Goal: Find specific page/section: Find specific page/section

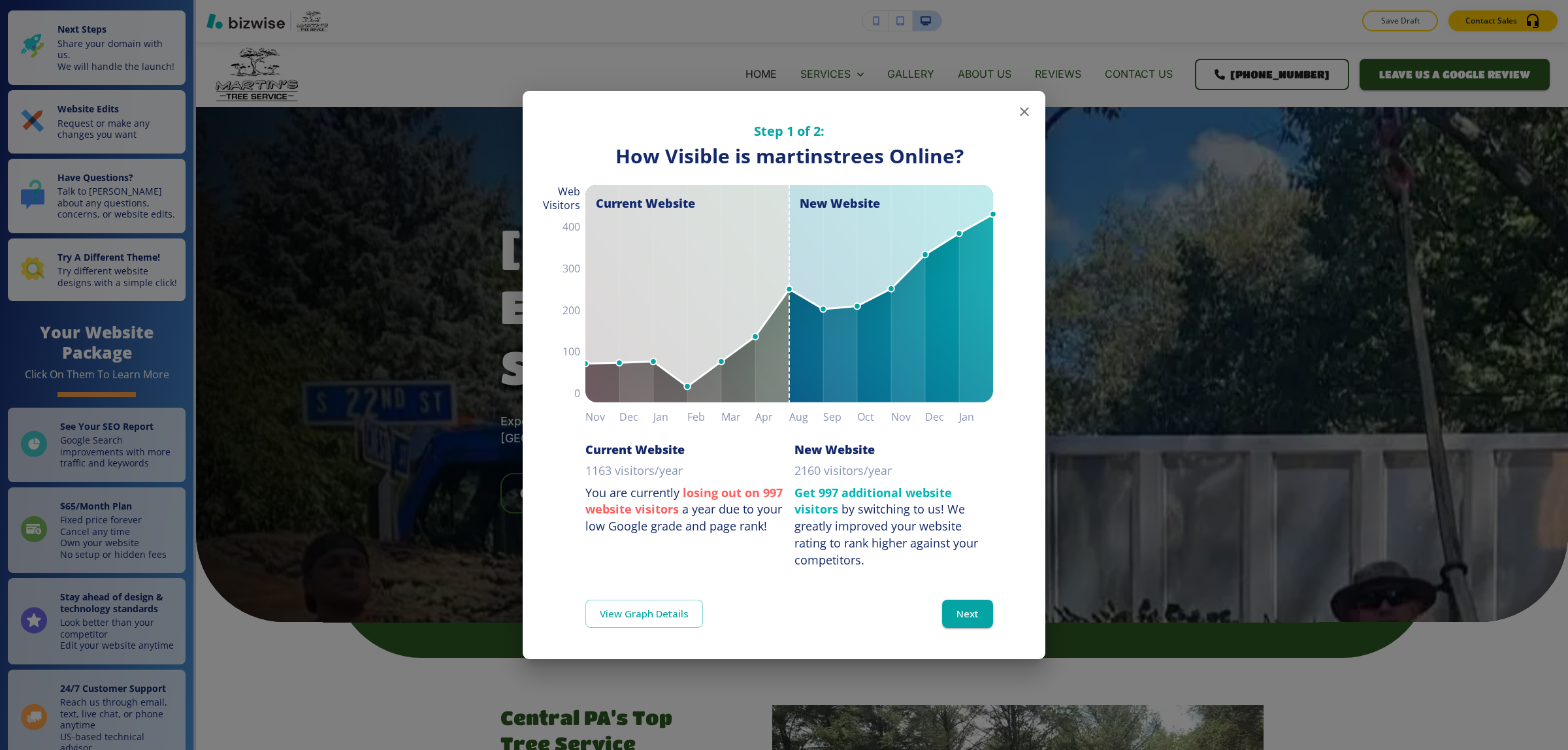
click at [1028, 118] on icon "button" at bounding box center [1024, 111] width 16 height 16
